Goal: Transaction & Acquisition: Purchase product/service

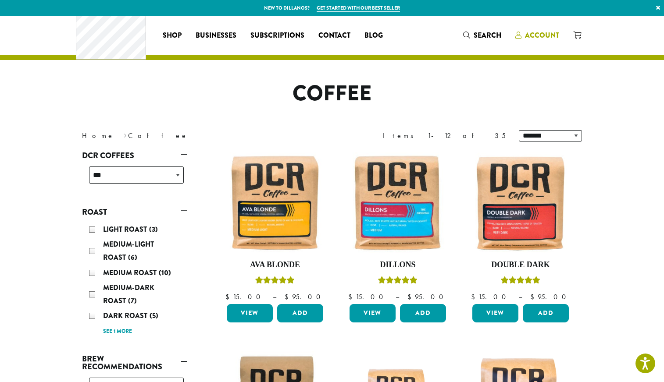
click at [559, 35] on span "Account" at bounding box center [542, 35] width 34 height 10
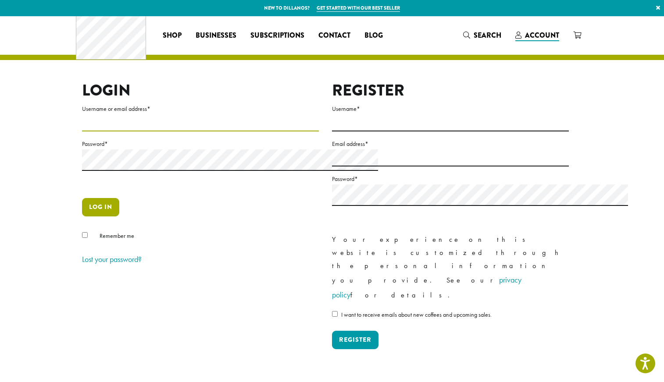
type input "**********"
click at [82, 217] on button "Log in" at bounding box center [100, 207] width 37 height 18
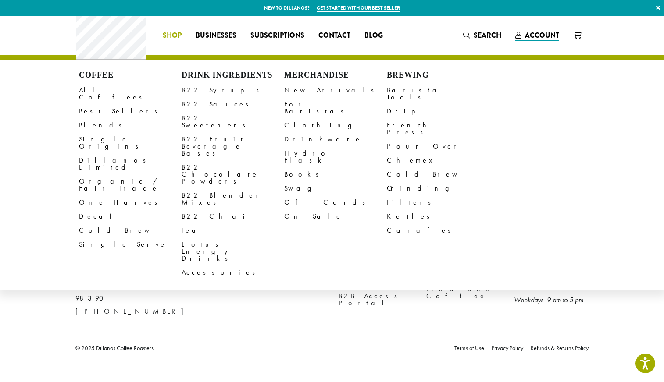
click at [79, 80] on h4 "Coffee" at bounding box center [130, 76] width 103 height 10
click at [79, 98] on link "All Coffees" at bounding box center [130, 93] width 103 height 21
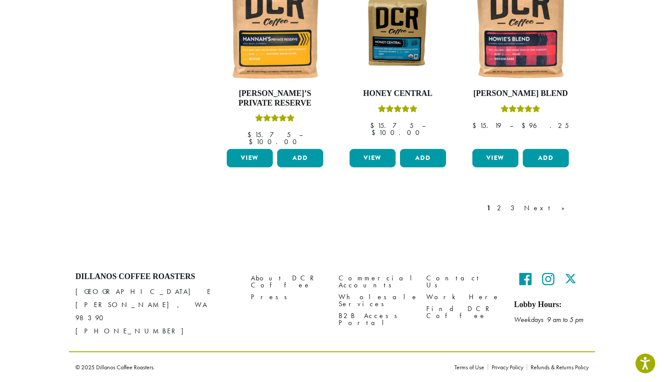
scroll to position [886, 0]
click at [506, 214] on link "2" at bounding box center [500, 208] width 11 height 11
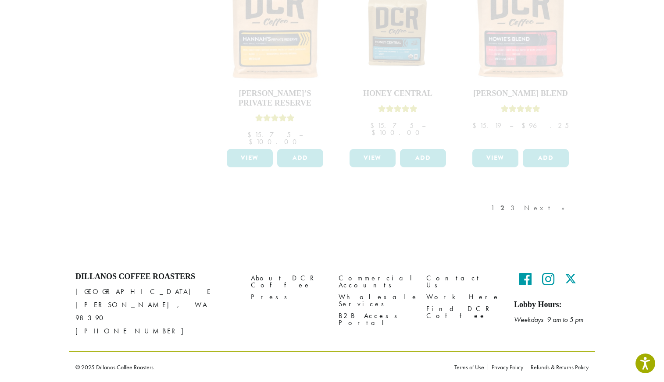
scroll to position [818, 0]
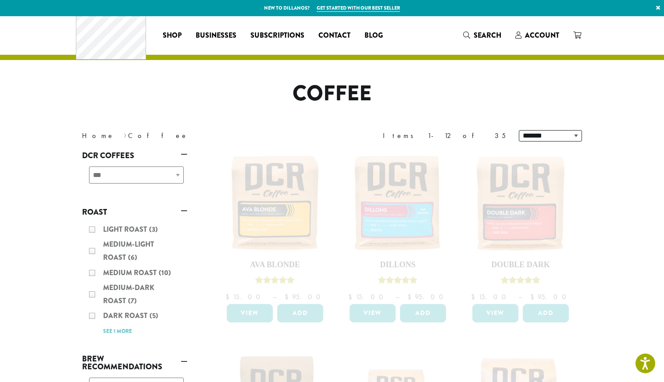
scroll to position [58, 0]
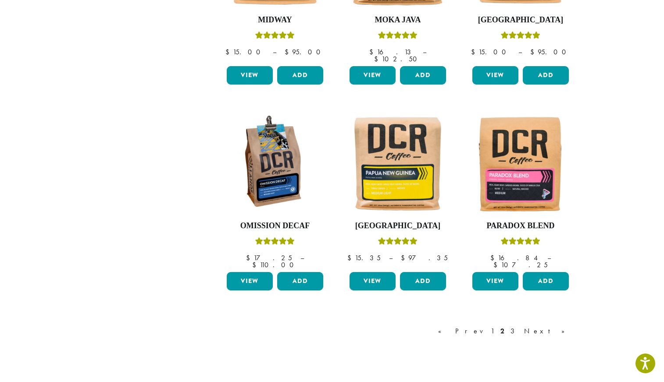
scroll to position [661, 0]
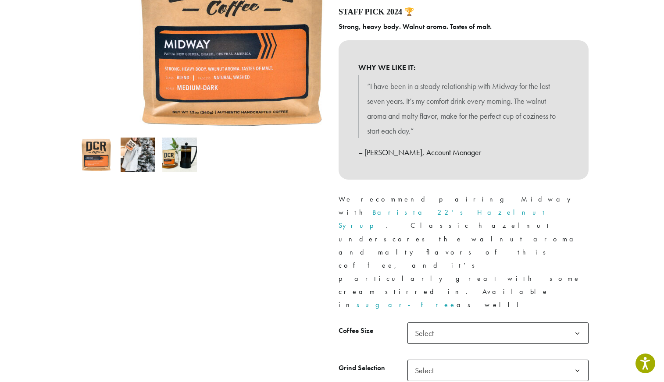
scroll to position [225, 0]
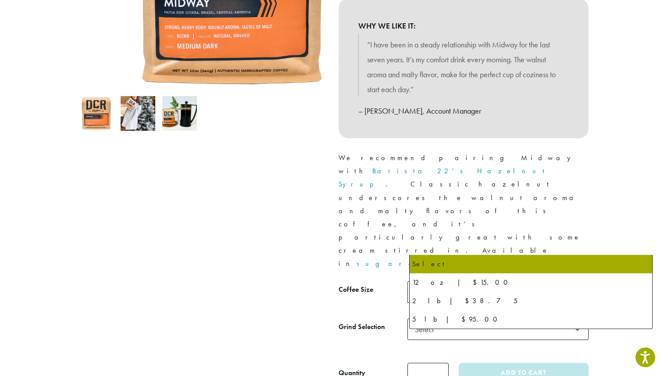
click at [543, 281] on span "Select" at bounding box center [497, 291] width 181 height 21
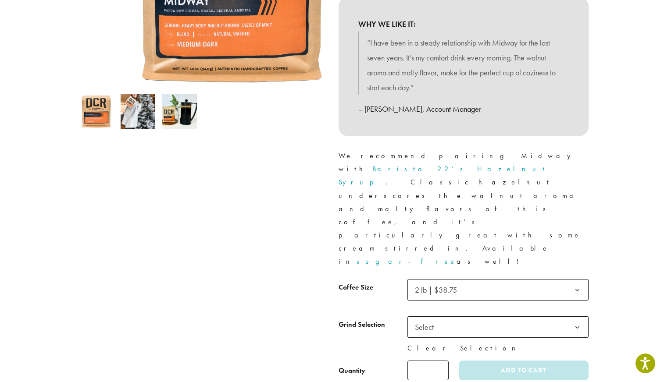
scroll to position [247, 0]
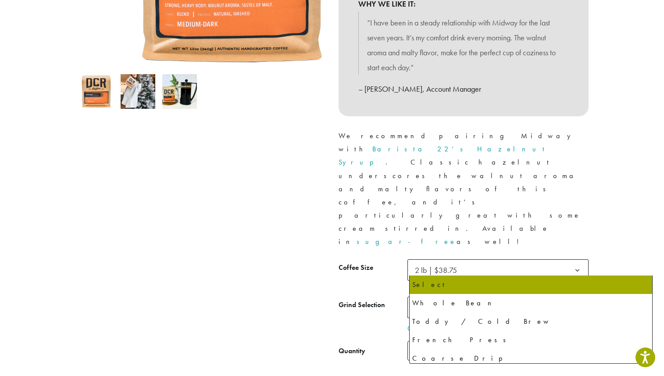
click at [529, 297] on span "Select" at bounding box center [497, 307] width 181 height 21
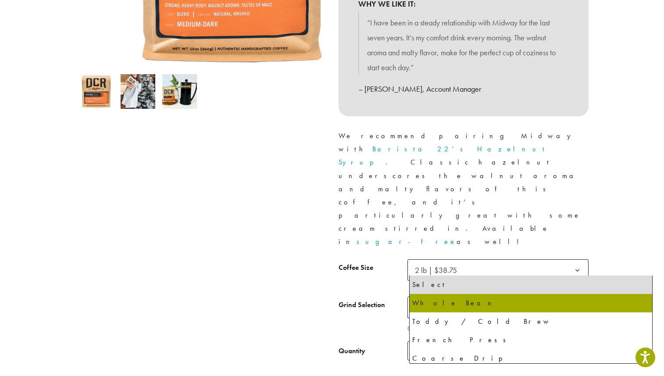
select select "**********"
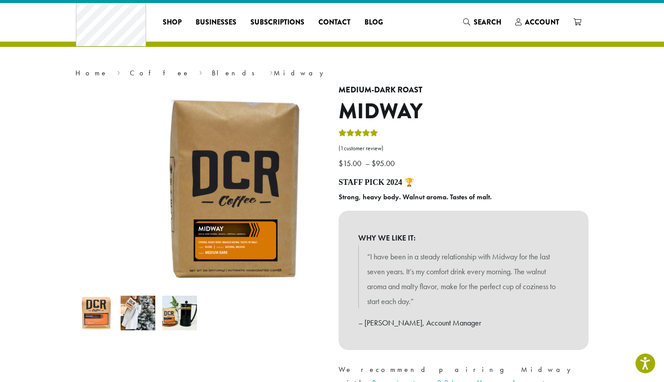
scroll to position [13, 0]
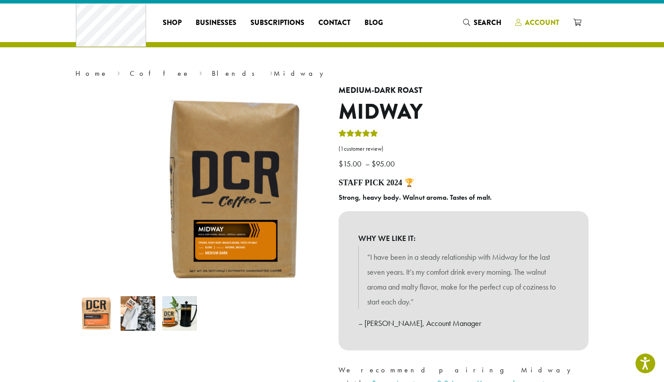
click at [559, 23] on span "Account" at bounding box center [542, 23] width 34 height 10
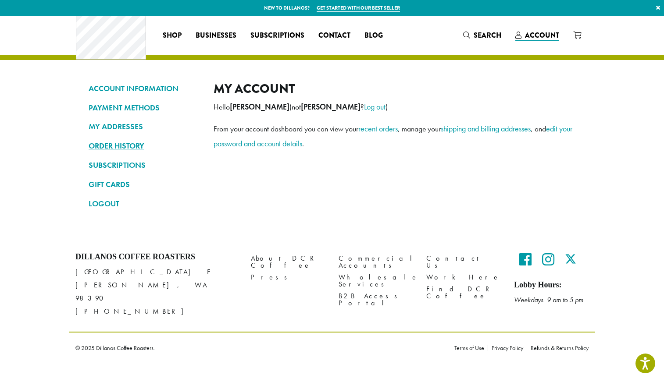
click at [89, 154] on link "ORDER HISTORY" at bounding box center [145, 146] width 112 height 15
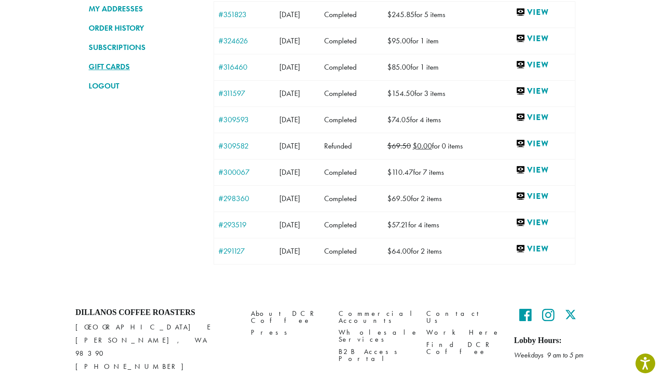
scroll to position [118, 0]
click at [218, 123] on link "#309593" at bounding box center [244, 119] width 52 height 8
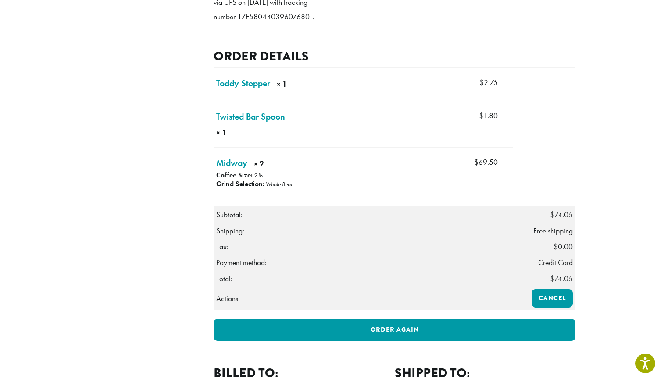
scroll to position [357, 0]
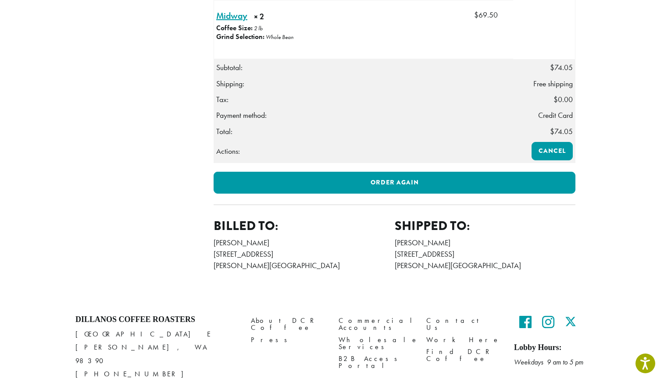
click at [216, 22] on link "Midway × 2" at bounding box center [231, 15] width 31 height 13
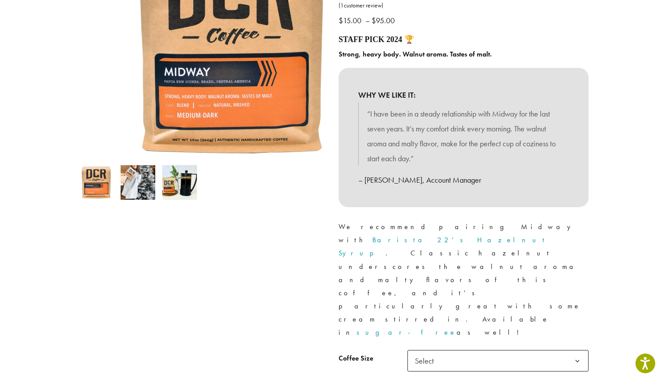
scroll to position [270, 0]
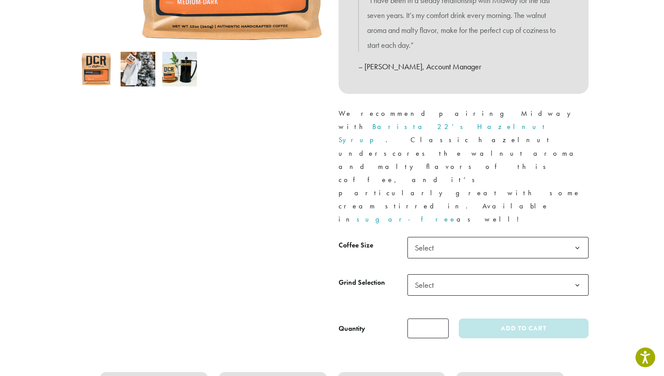
click at [524, 237] on span "Select" at bounding box center [497, 247] width 181 height 21
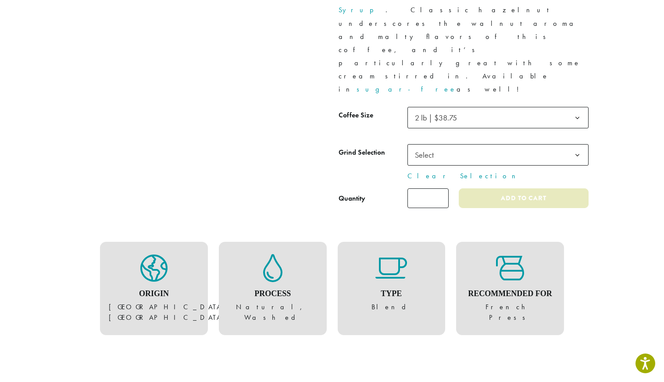
scroll to position [404, 0]
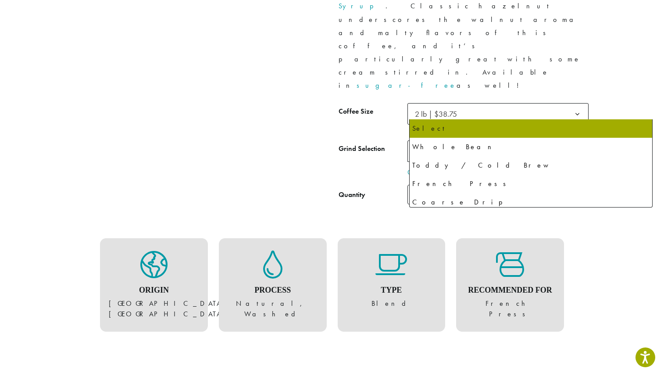
click at [505, 140] on span "Select" at bounding box center [497, 150] width 181 height 21
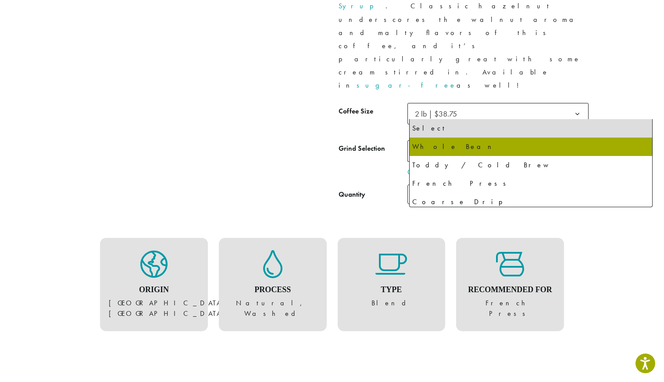
select select "**********"
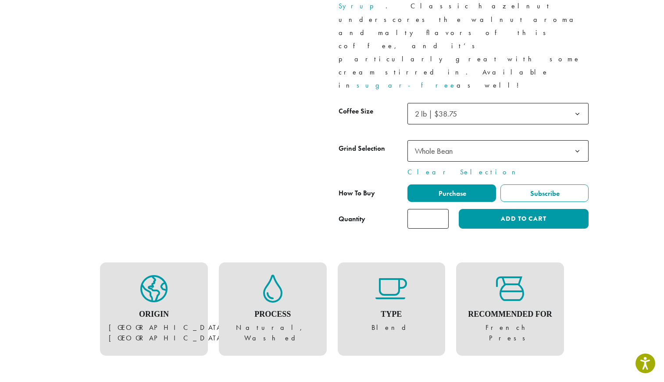
click at [449, 209] on input "*" at bounding box center [427, 219] width 41 height 20
type input "*"
click at [449, 209] on input "*" at bounding box center [427, 219] width 41 height 20
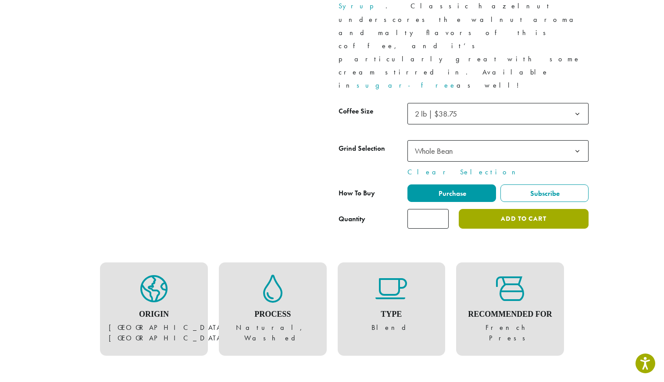
click at [546, 209] on button "Add to cart" at bounding box center [524, 219] width 130 height 20
